Goal: Check status: Check status

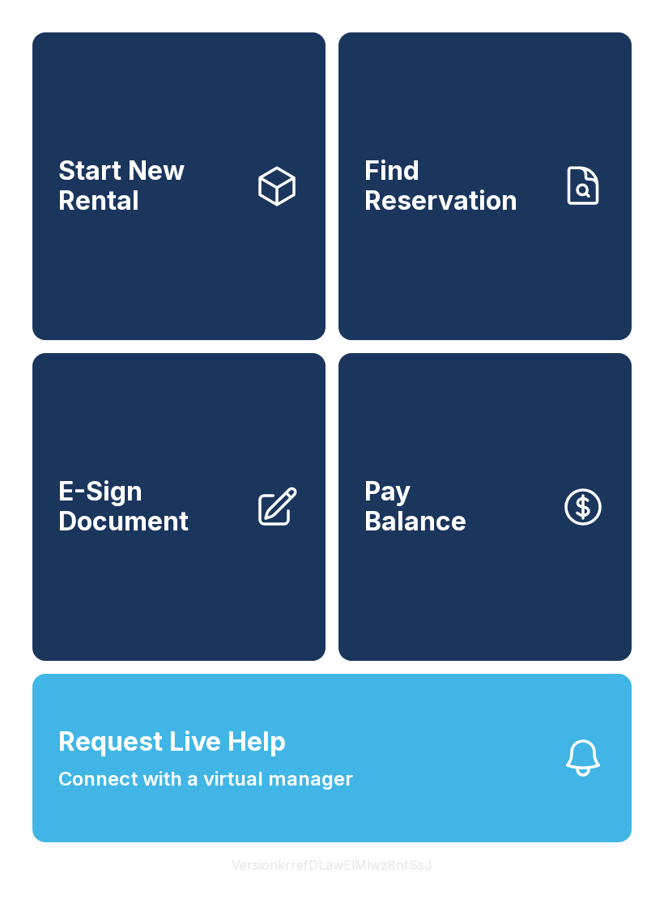
click at [459, 271] on link "Find Reservation" at bounding box center [485, 186] width 293 height 308
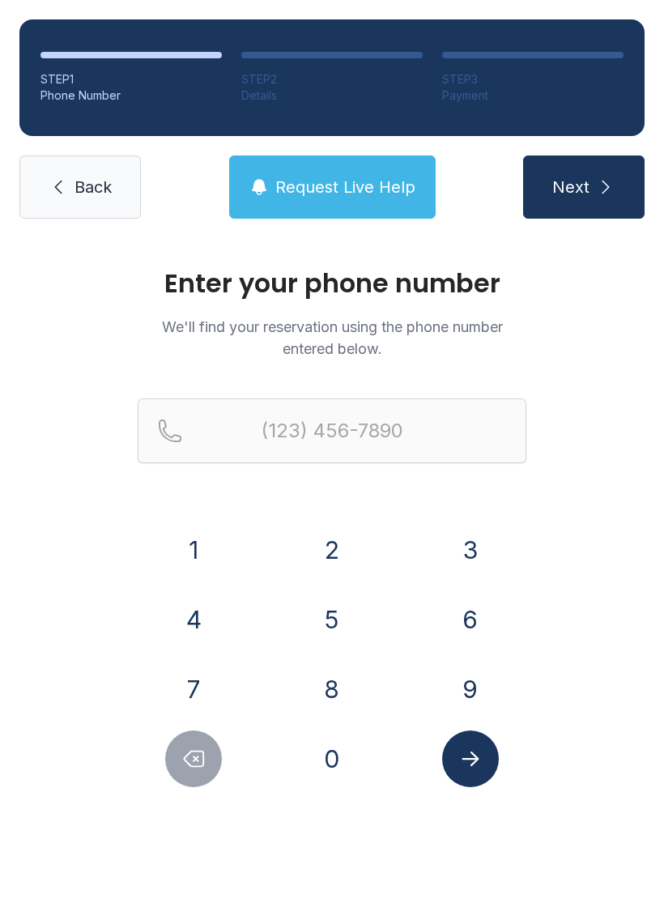
click at [215, 668] on div "7" at bounding box center [194, 689] width 113 height 57
click at [340, 683] on button "8" at bounding box center [332, 689] width 57 height 57
type input "(8"
click at [195, 761] on icon "Delete number" at bounding box center [194, 759] width 19 height 15
click at [194, 684] on button "7" at bounding box center [193, 689] width 57 height 57
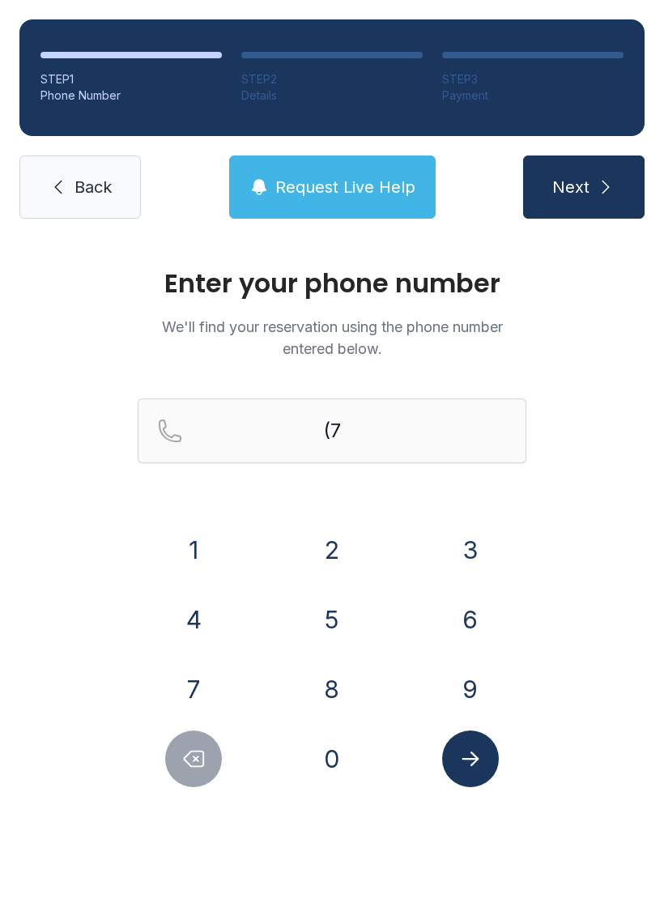
click at [349, 675] on button "8" at bounding box center [332, 689] width 57 height 57
click at [347, 633] on button "5" at bounding box center [332, 619] width 57 height 57
click at [336, 637] on button "5" at bounding box center [332, 619] width 57 height 57
click at [462, 565] on button "3" at bounding box center [470, 550] width 57 height 57
click at [216, 619] on button "4" at bounding box center [193, 619] width 57 height 57
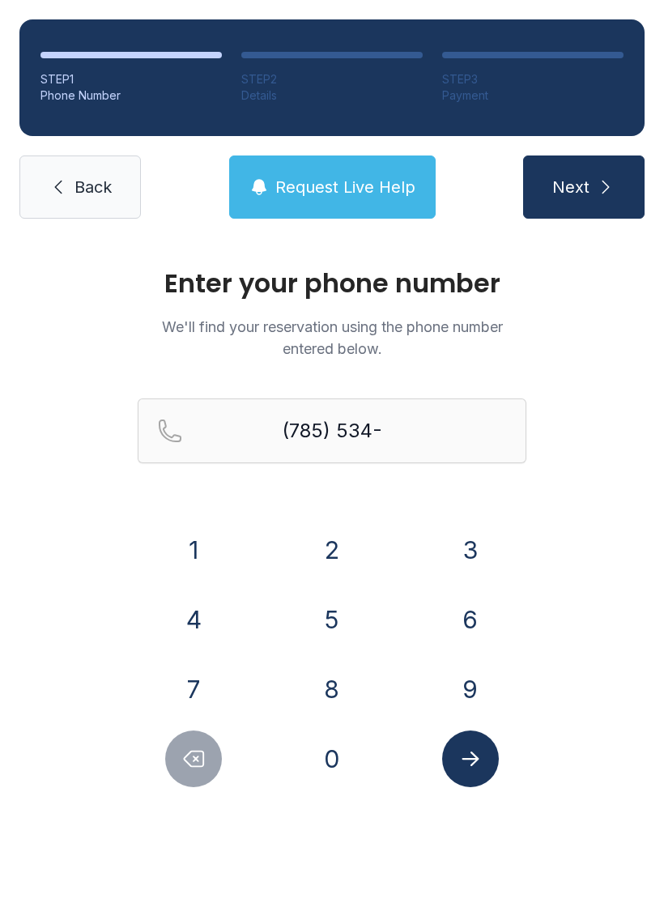
click at [356, 551] on button "2" at bounding box center [332, 550] width 57 height 57
click at [462, 699] on button "9" at bounding box center [470, 689] width 57 height 57
click at [196, 551] on button "1" at bounding box center [193, 550] width 57 height 57
click at [338, 682] on button "8" at bounding box center [332, 689] width 57 height 57
click at [462, 763] on icon "Submit lookup form" at bounding box center [470, 759] width 24 height 24
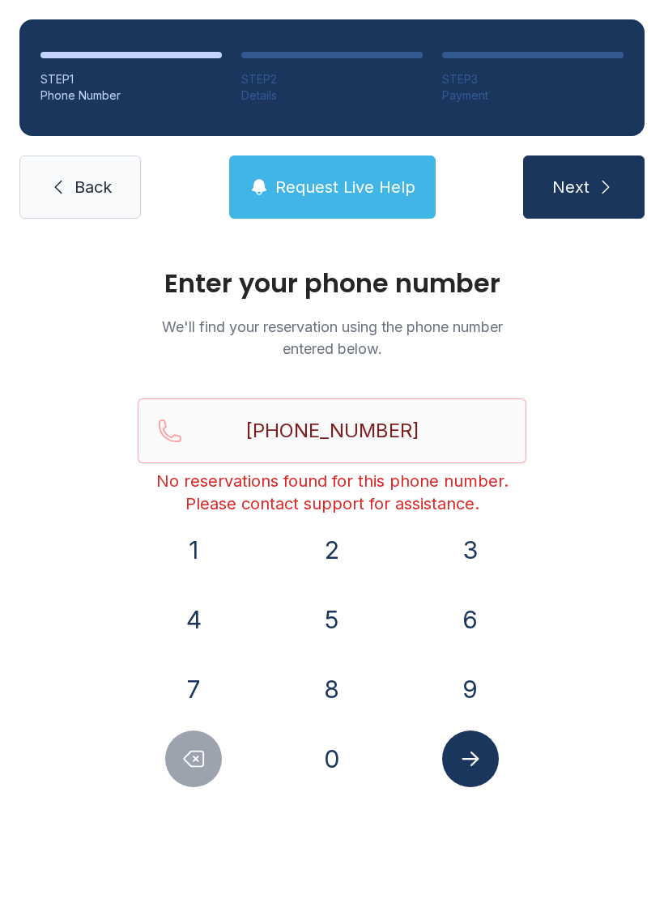
click at [197, 753] on icon "Delete number" at bounding box center [193, 759] width 24 height 24
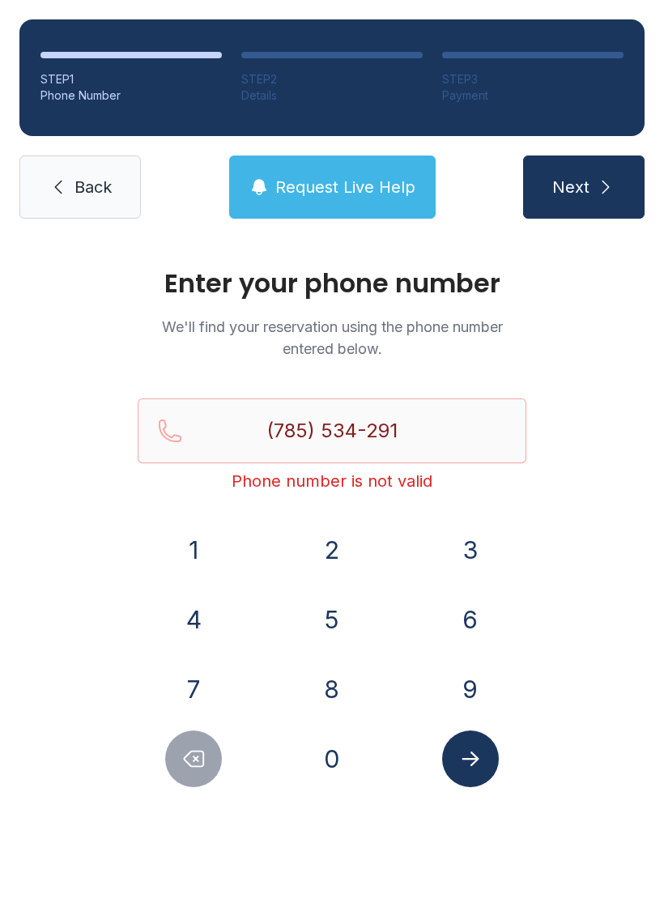
click at [197, 753] on icon "Delete number" at bounding box center [193, 759] width 24 height 24
click at [211, 771] on button "Delete number" at bounding box center [193, 759] width 57 height 57
click at [214, 772] on button "Delete number" at bounding box center [193, 759] width 57 height 57
click at [202, 778] on button "Delete number" at bounding box center [193, 759] width 57 height 57
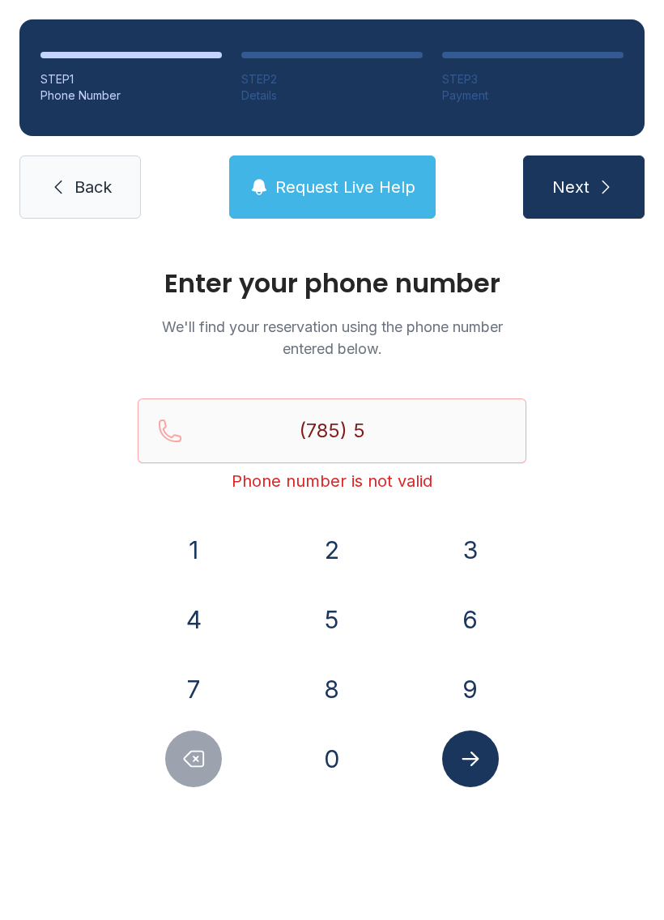
click at [202, 778] on button "Delete number" at bounding box center [193, 759] width 57 height 57
click at [198, 772] on button "Delete number" at bounding box center [193, 759] width 57 height 57
click at [197, 772] on button "Delete number" at bounding box center [193, 759] width 57 height 57
type input "(7"
click at [194, 773] on button "Delete number" at bounding box center [193, 759] width 57 height 57
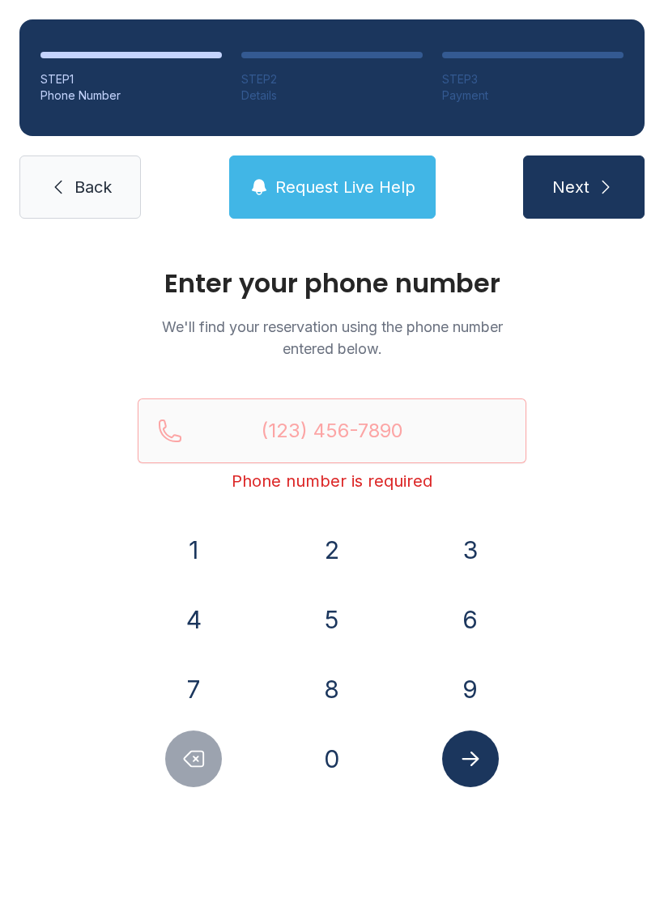
click at [194, 773] on button "Delete number" at bounding box center [193, 759] width 57 height 57
click at [196, 774] on button "Delete number" at bounding box center [193, 759] width 57 height 57
click at [217, 676] on button "7" at bounding box center [193, 689] width 57 height 57
click at [330, 693] on button "8" at bounding box center [332, 689] width 57 height 57
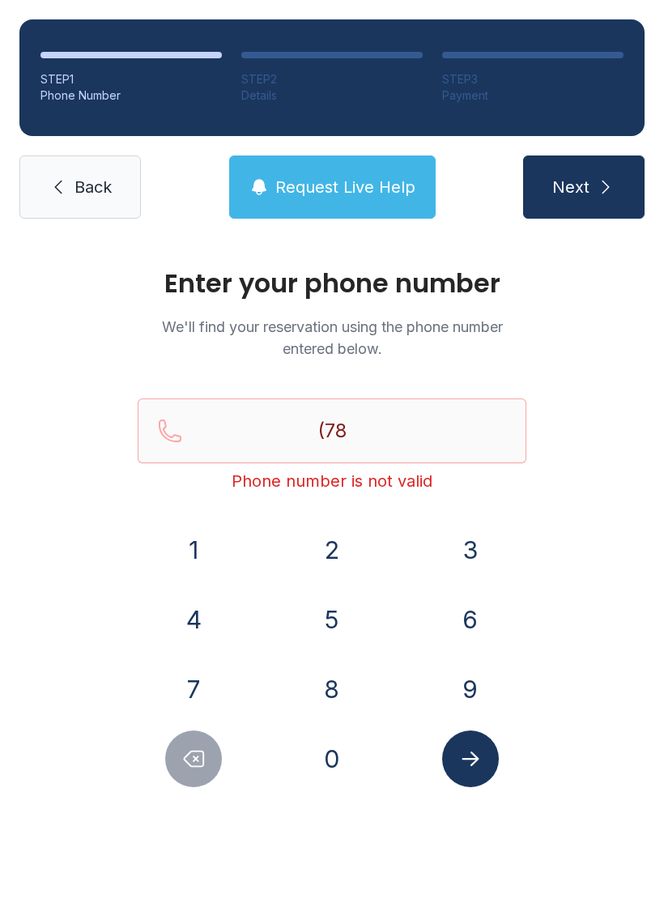
click at [330, 611] on button "5" at bounding box center [332, 619] width 57 height 57
click at [330, 610] on button "5" at bounding box center [332, 619] width 57 height 57
click at [212, 615] on button "4" at bounding box center [193, 619] width 57 height 57
click at [185, 757] on icon "Delete number" at bounding box center [194, 759] width 19 height 15
click at [471, 557] on button "3" at bounding box center [470, 550] width 57 height 57
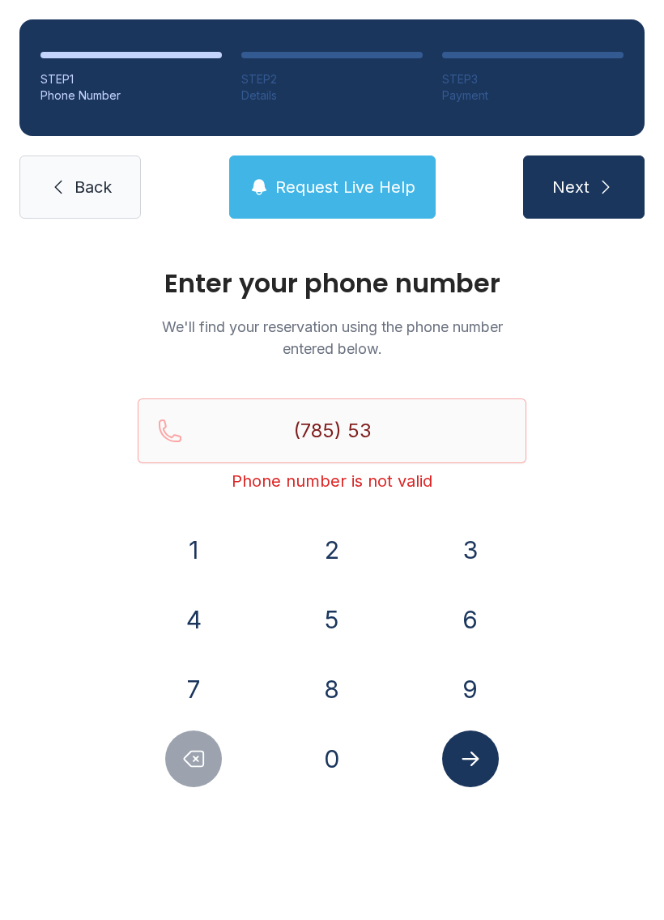
click at [202, 629] on button "4" at bounding box center [193, 619] width 57 height 57
click at [350, 549] on button "2" at bounding box center [332, 550] width 57 height 57
click at [480, 633] on button "6" at bounding box center [470, 619] width 57 height 57
click at [334, 630] on button "5" at bounding box center [332, 619] width 57 height 57
click at [221, 548] on button "1" at bounding box center [193, 550] width 57 height 57
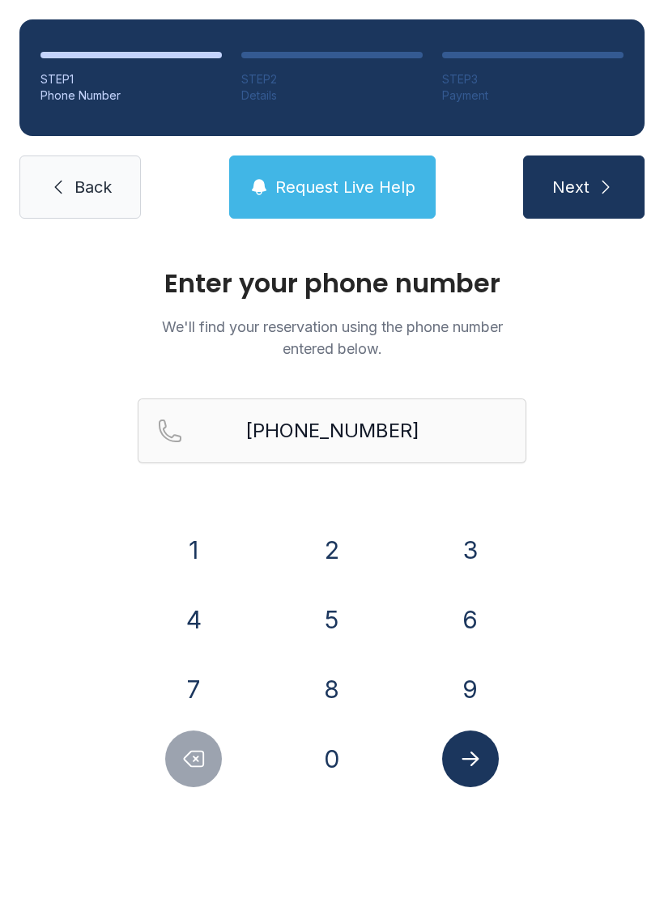
click at [475, 755] on icon "Submit lookup form" at bounding box center [470, 759] width 24 height 24
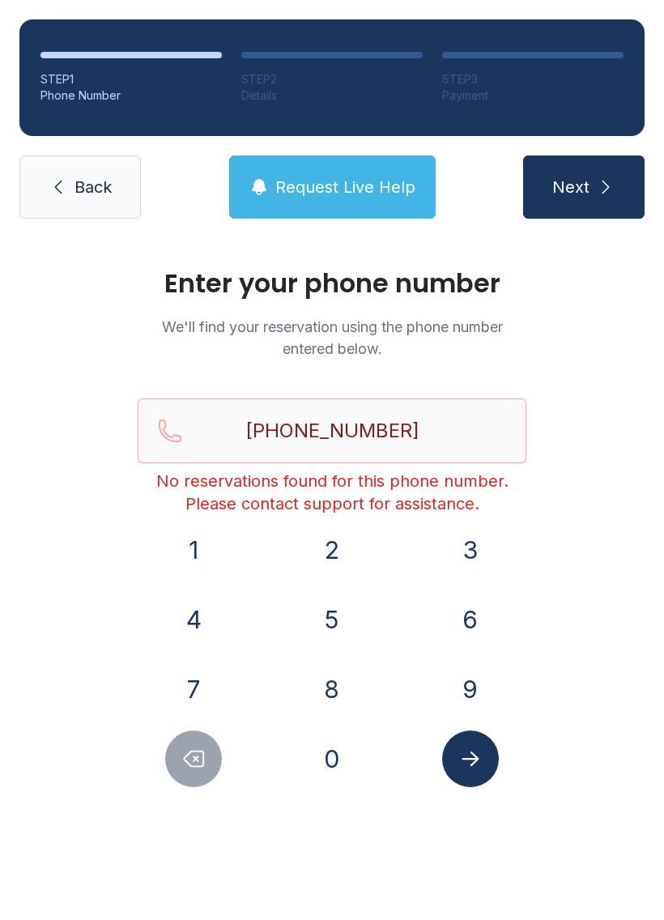
click at [181, 767] on icon "Delete number" at bounding box center [193, 759] width 24 height 24
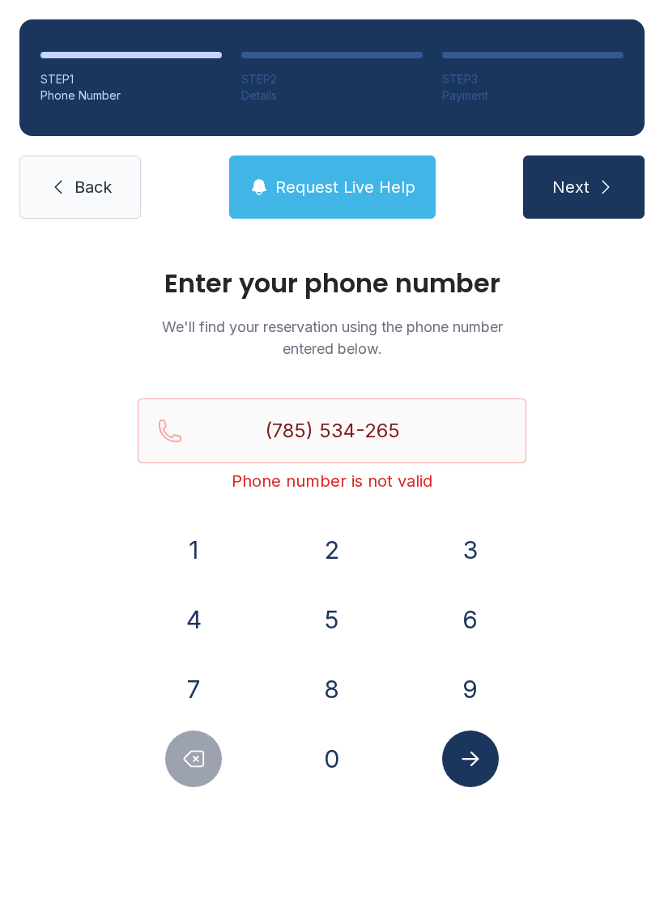
click at [181, 766] on icon "Delete number" at bounding box center [193, 759] width 24 height 24
click at [220, 752] on button "Delete number" at bounding box center [193, 759] width 57 height 57
click at [223, 754] on div at bounding box center [194, 759] width 113 height 57
click at [221, 752] on button "Delete number" at bounding box center [193, 759] width 57 height 57
click at [221, 751] on button "Delete number" at bounding box center [193, 759] width 57 height 57
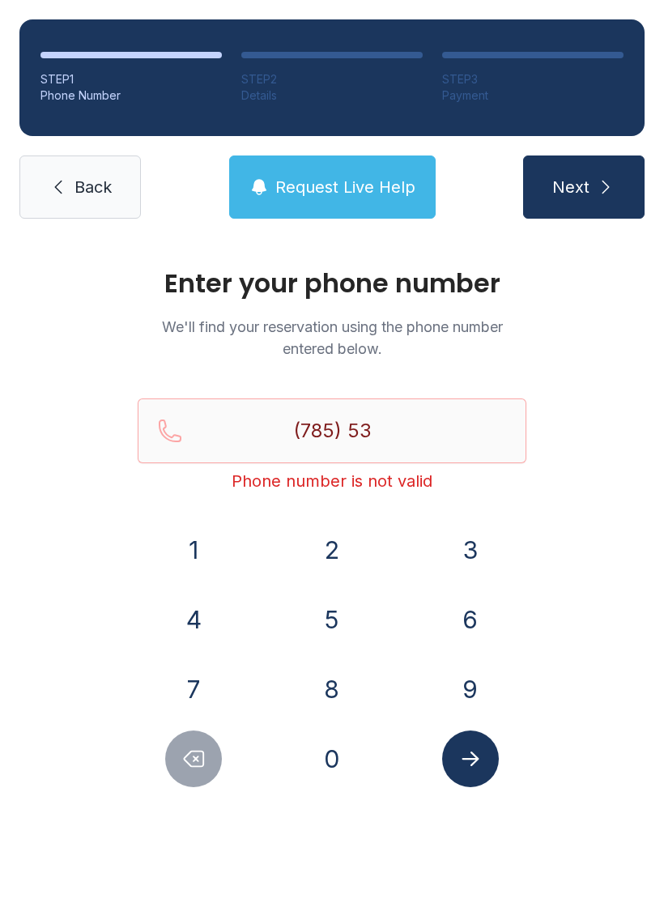
click at [221, 757] on button "Delete number" at bounding box center [193, 759] width 57 height 57
click at [219, 762] on button "Delete number" at bounding box center [193, 759] width 57 height 57
click at [221, 764] on button "Delete number" at bounding box center [193, 759] width 57 height 57
type input "(7"
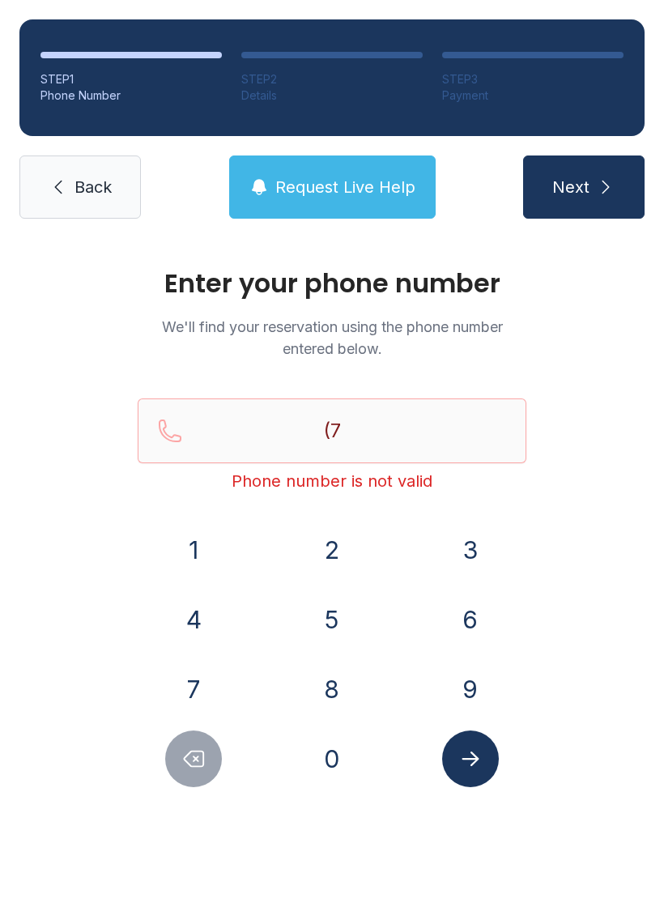
click at [218, 768] on button "Delete number" at bounding box center [193, 759] width 57 height 57
click at [220, 769] on div at bounding box center [194, 759] width 113 height 57
click at [221, 763] on button "Delete number" at bounding box center [193, 759] width 57 height 57
click at [113, 192] on link "Back" at bounding box center [79, 187] width 121 height 63
